Goal: Information Seeking & Learning: Learn about a topic

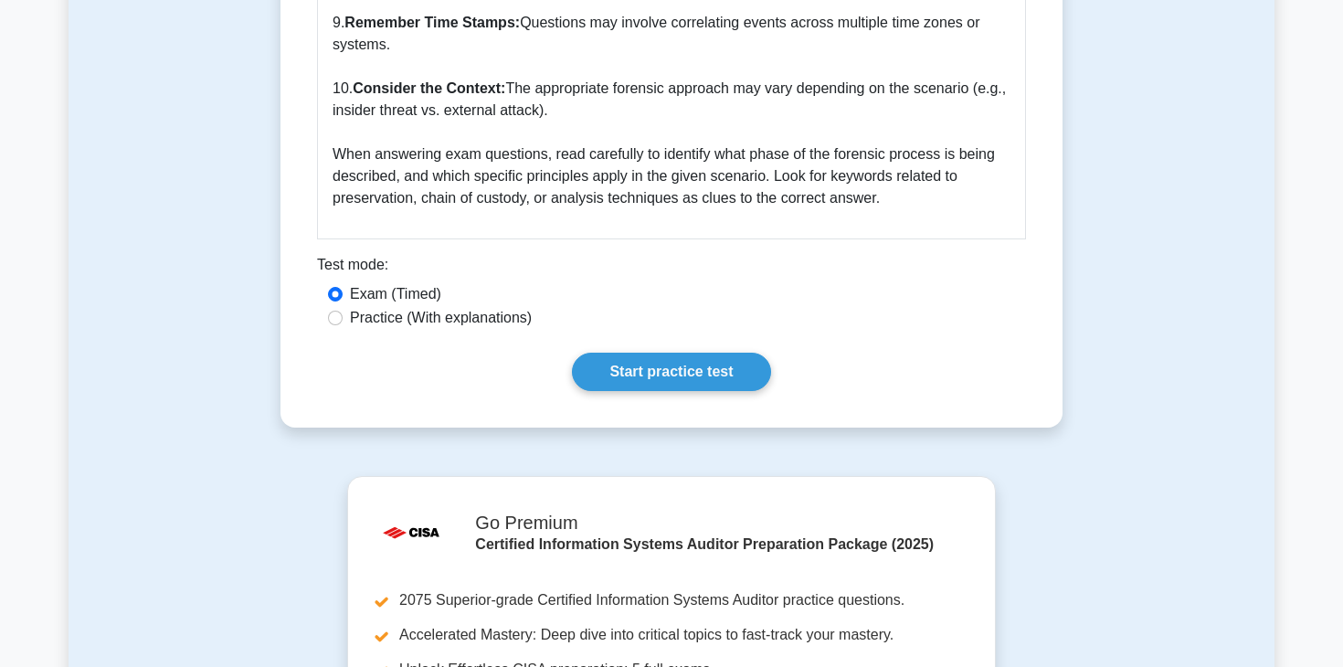
scroll to position [3403, 0]
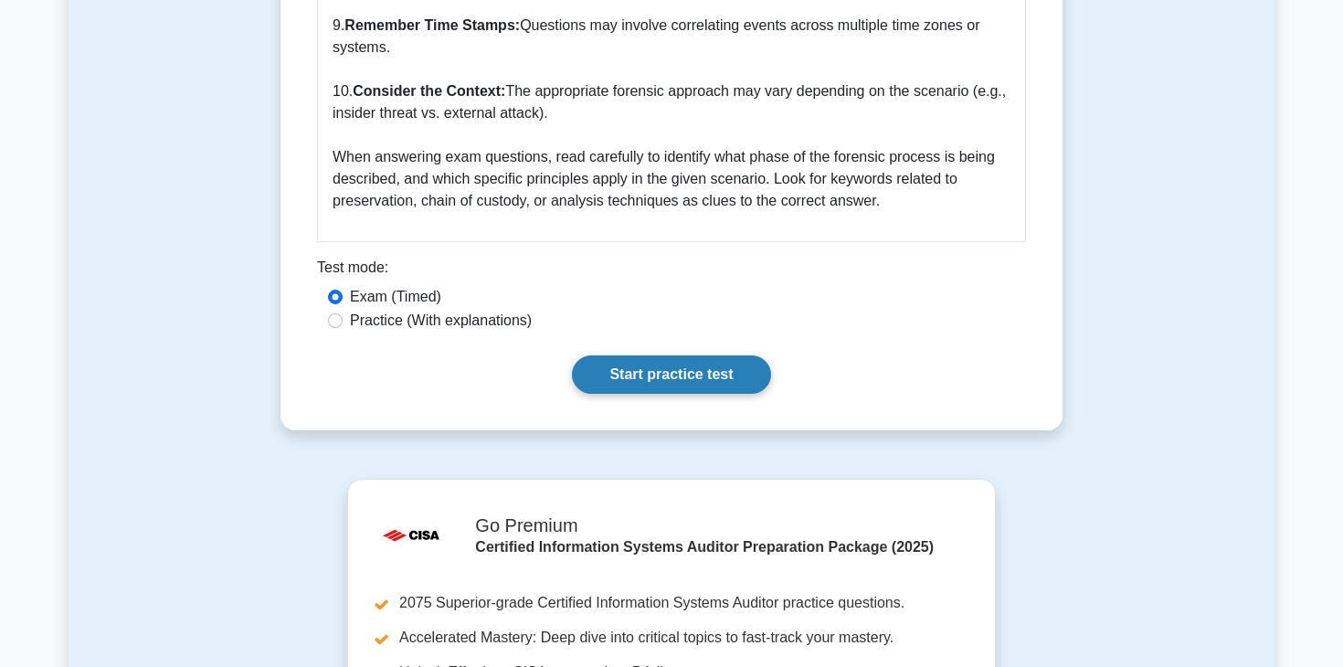
click at [644, 394] on link "Start practice test" at bounding box center [671, 374] width 198 height 38
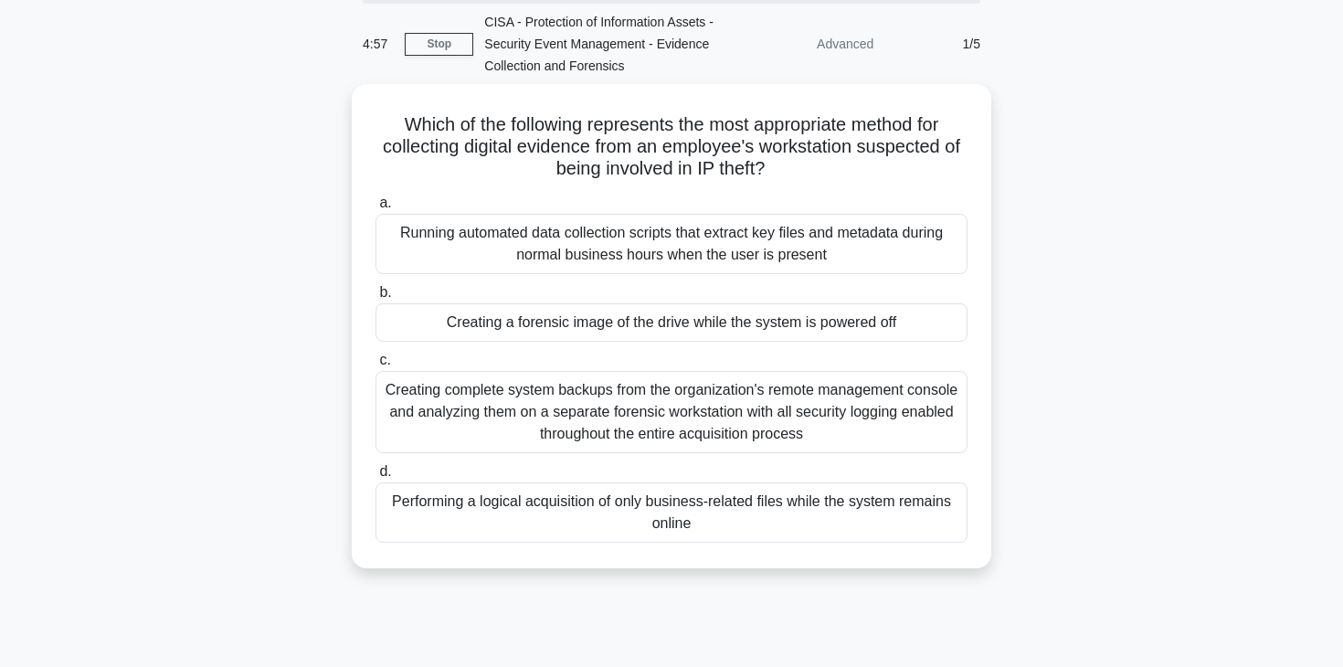
scroll to position [78, 0]
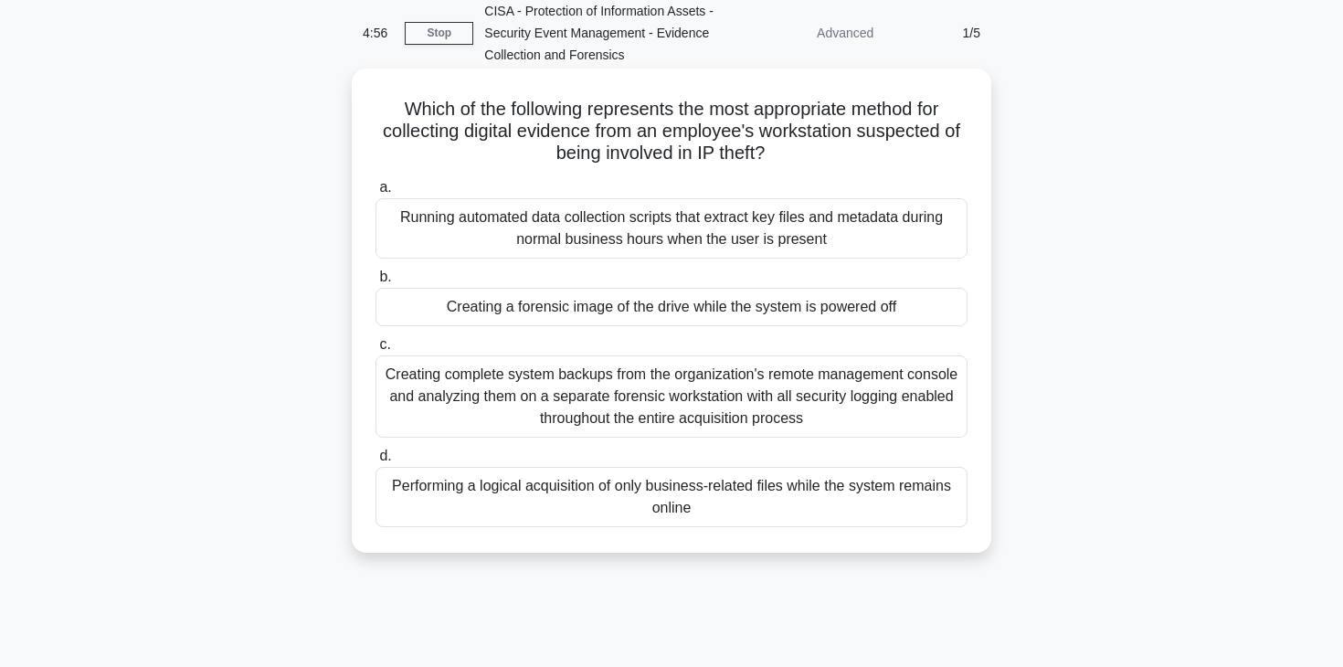
click at [643, 389] on div "Creating complete system backups from the organization's remote management cons…" at bounding box center [672, 396] width 592 height 82
click at [376, 351] on input "c. Creating complete system backups from the organization's remote management c…" at bounding box center [376, 345] width 0 height 12
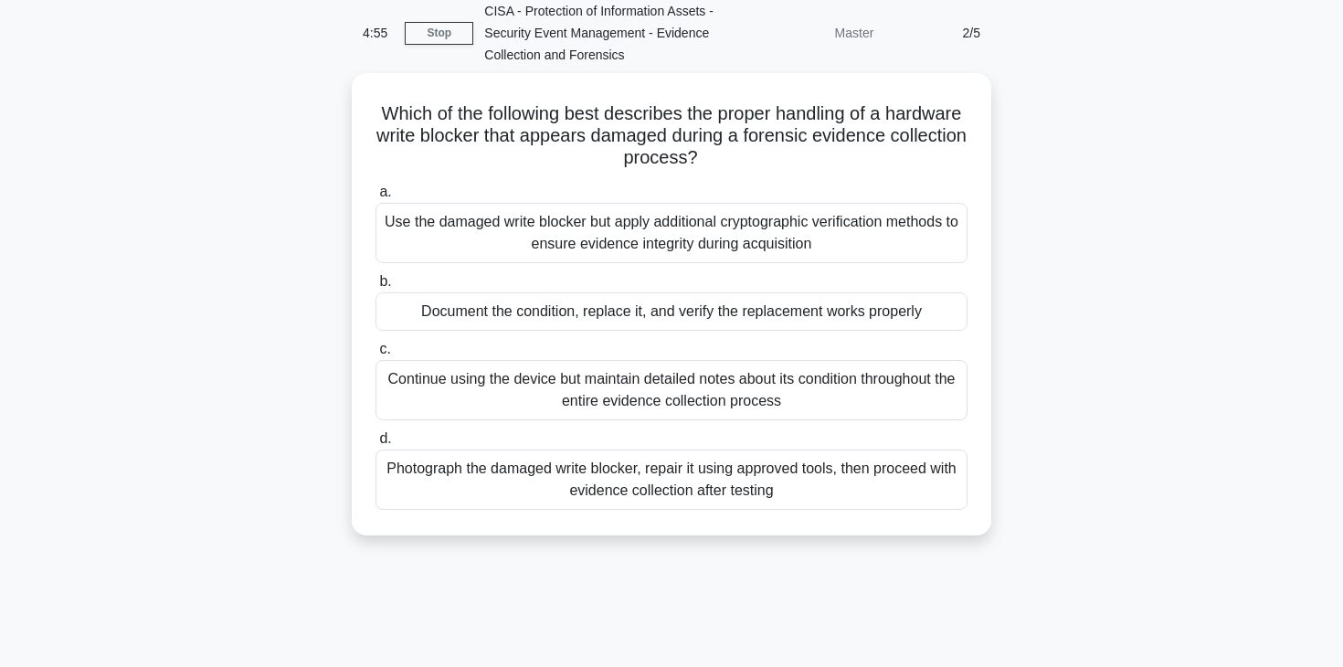
scroll to position [0, 0]
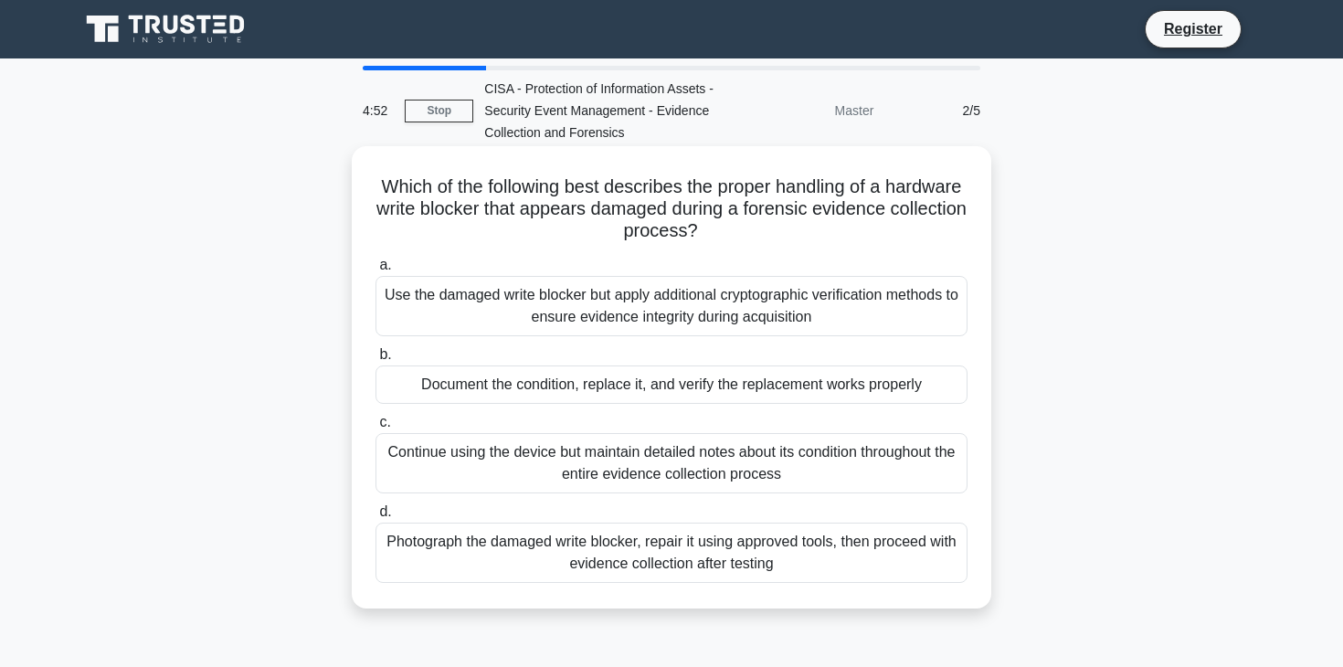
click at [635, 317] on div "Use the damaged write blocker but apply additional cryptographic verification m…" at bounding box center [672, 306] width 592 height 60
click at [376, 271] on input "a. Use the damaged write blocker but apply additional cryptographic verificatio…" at bounding box center [376, 266] width 0 height 12
